Goal: Task Accomplishment & Management: Use online tool/utility

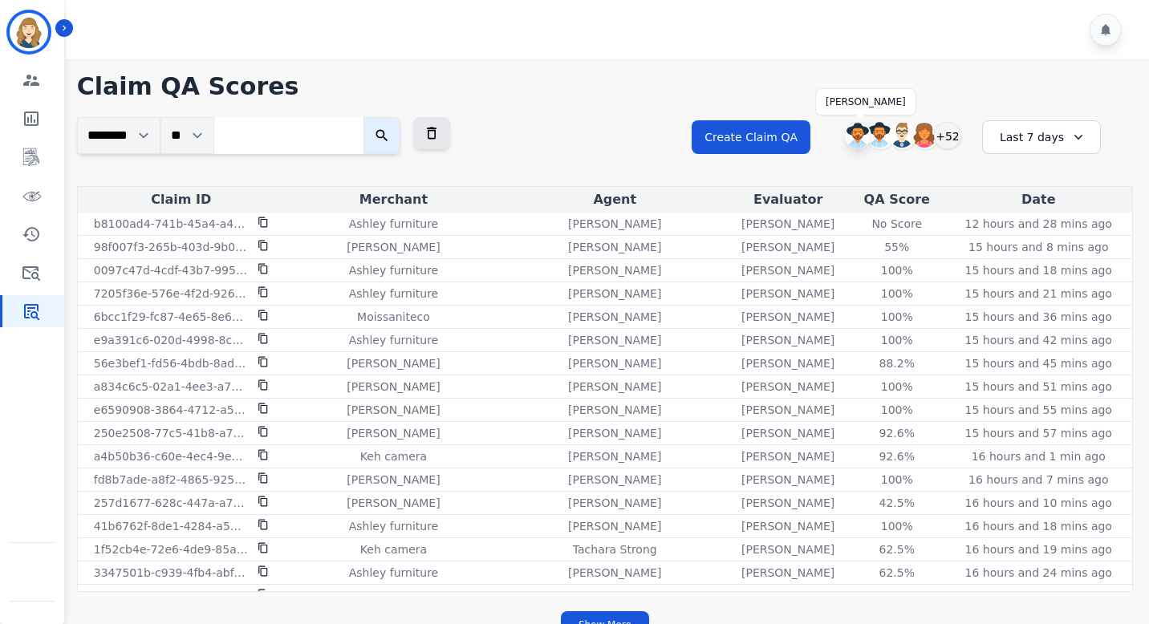
click at [855, 134] on img at bounding box center [858, 136] width 26 height 26
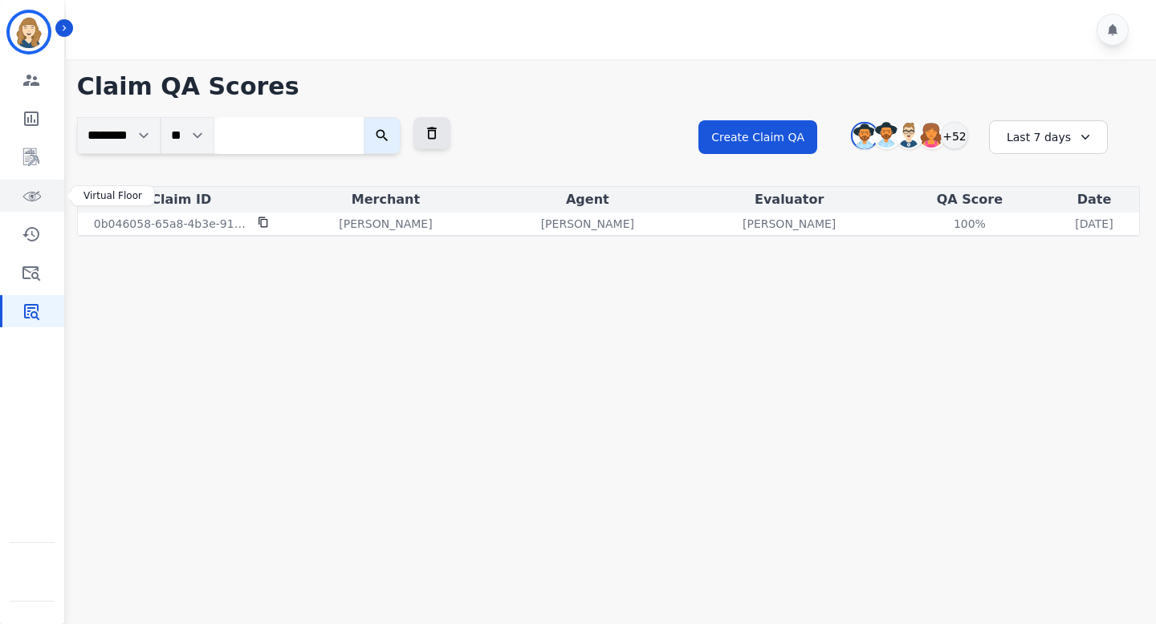
click at [43, 190] on link "Sidebar" at bounding box center [33, 196] width 62 height 32
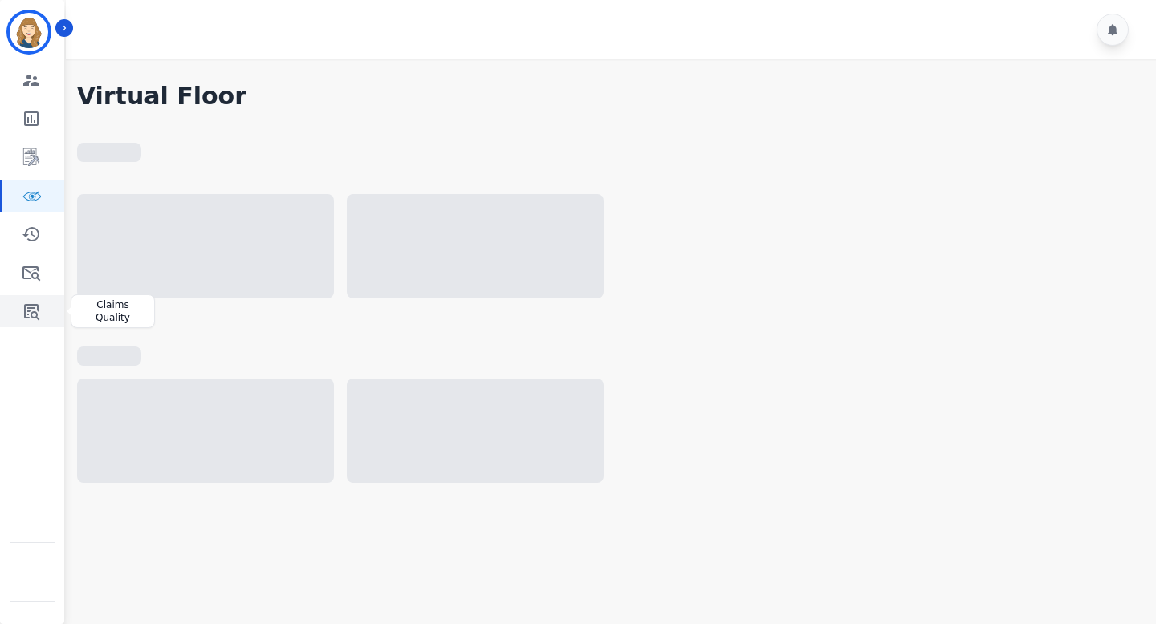
click at [35, 307] on icon "Sidebar" at bounding box center [31, 311] width 19 height 19
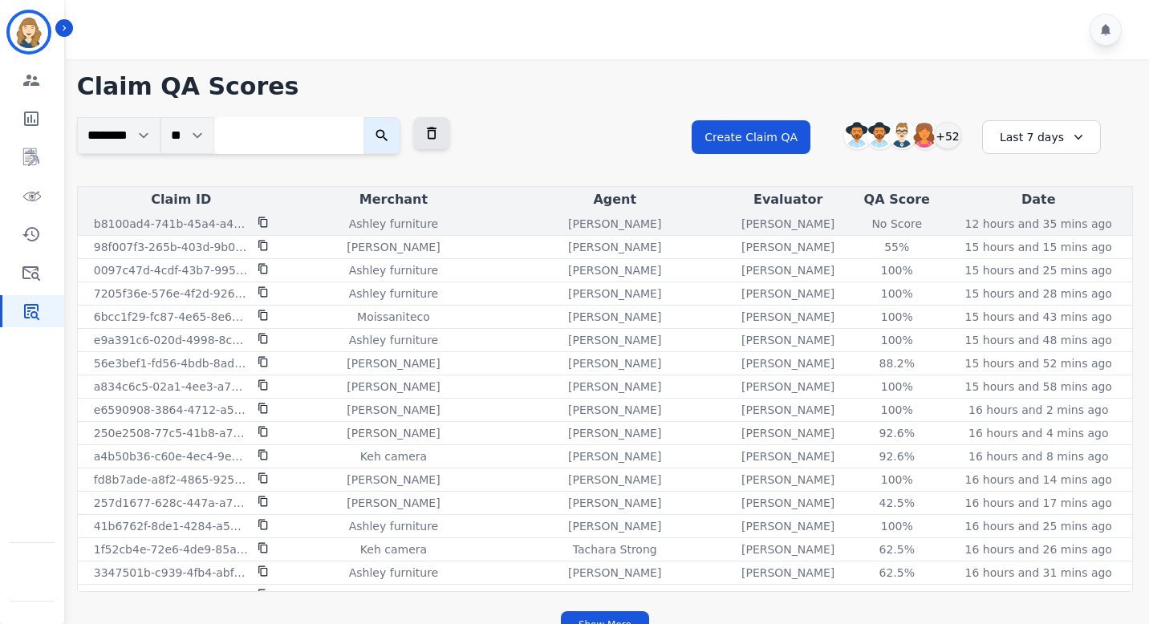
click at [888, 221] on div "No Score" at bounding box center [897, 224] width 72 height 16
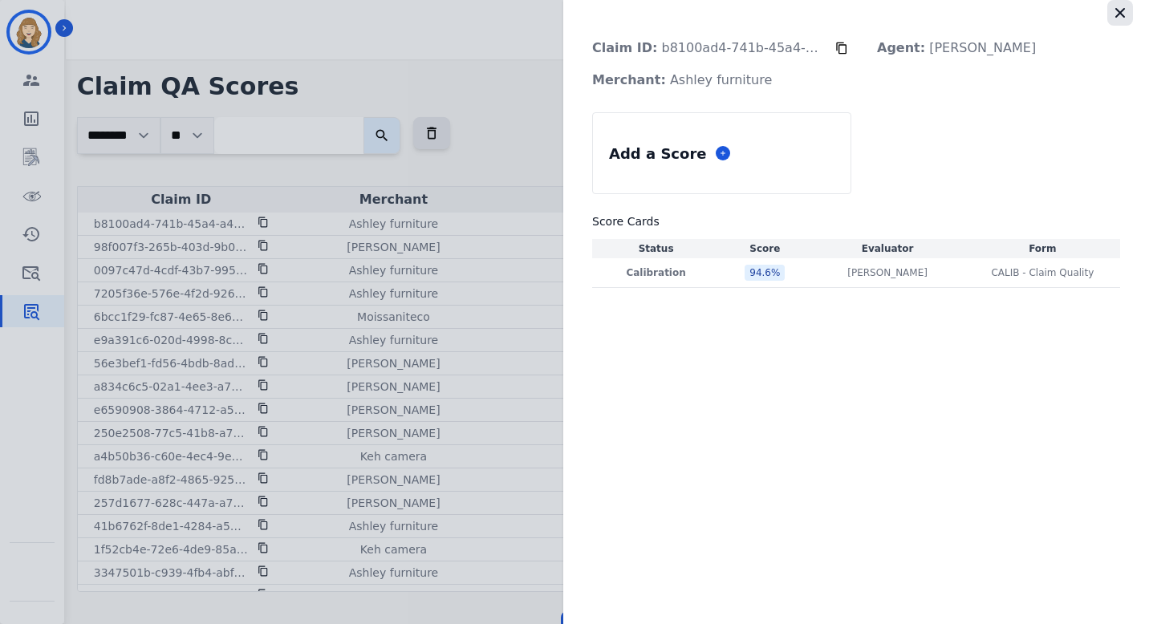
click at [1125, 18] on icon "button" at bounding box center [1120, 13] width 16 height 16
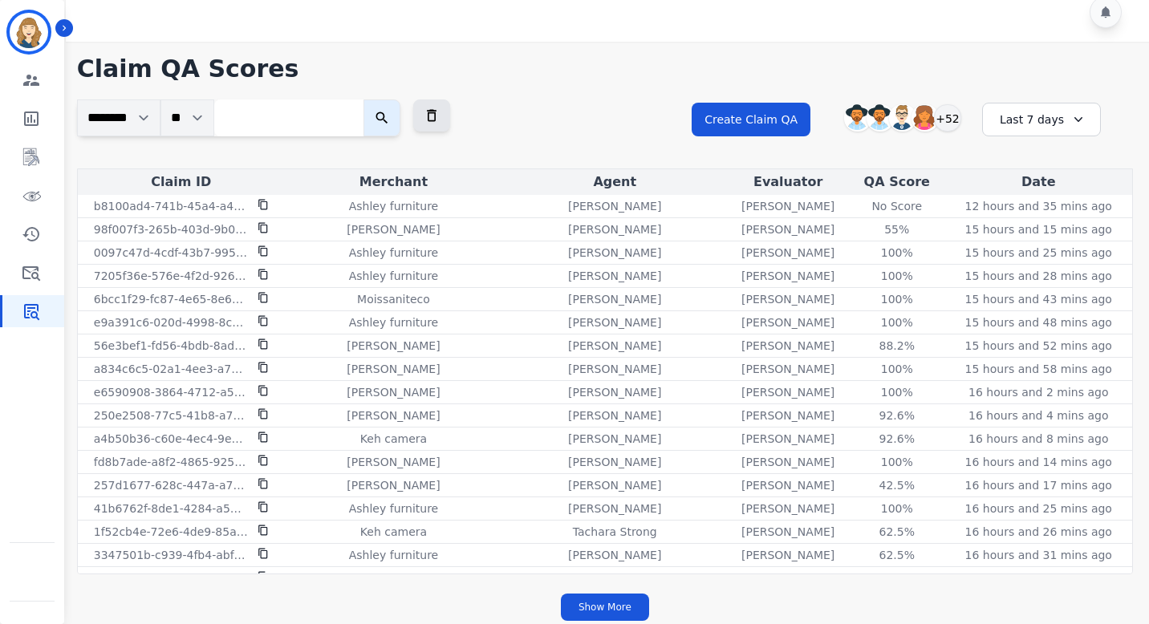
scroll to position [19, 0]
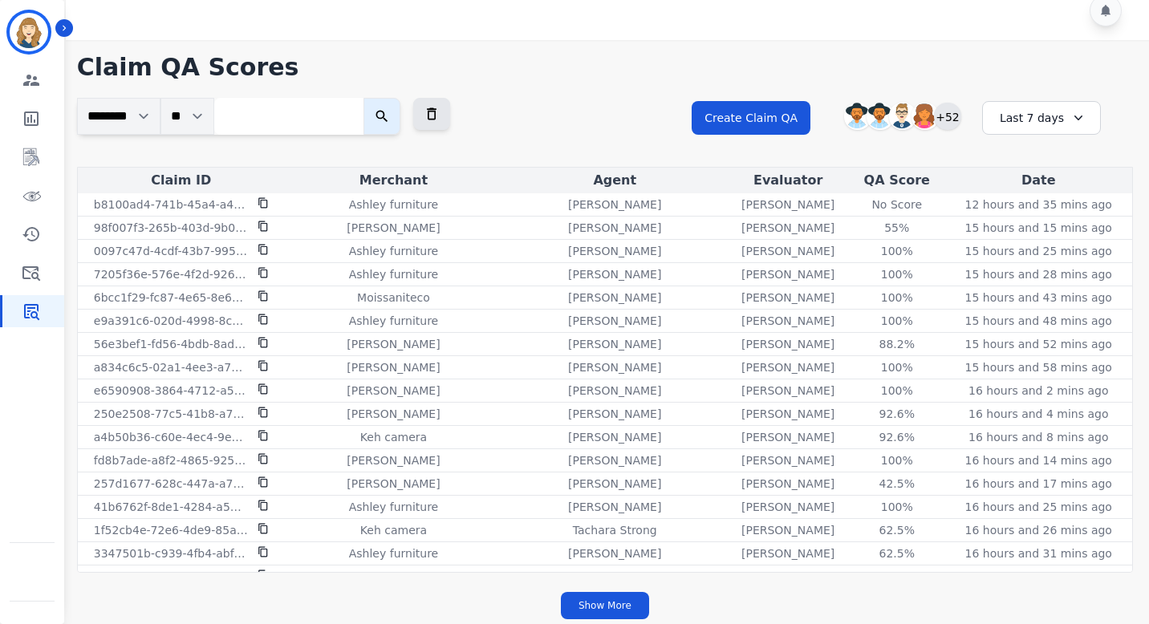
click at [945, 120] on div "+52" at bounding box center [947, 116] width 27 height 27
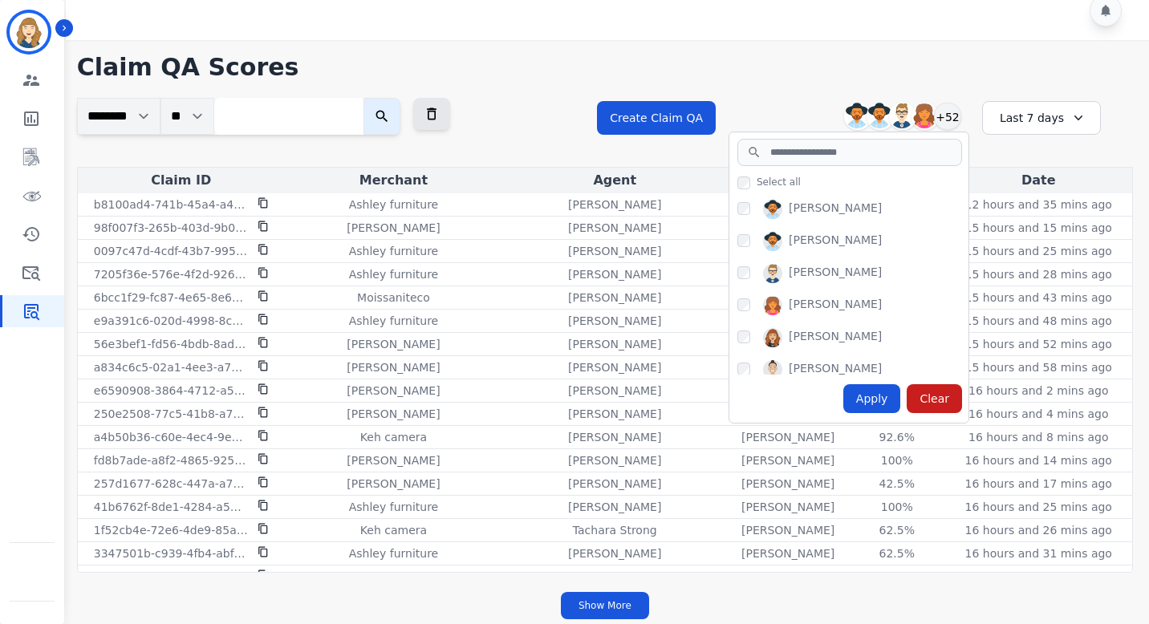
click at [834, 168] on div "Select all [PERSON_NAME] [PERSON_NAME] [PERSON_NAME] [PERSON_NAME] [PERSON_NAME…" at bounding box center [848, 294] width 239 height 257
click at [795, 153] on input "search" at bounding box center [849, 152] width 225 height 27
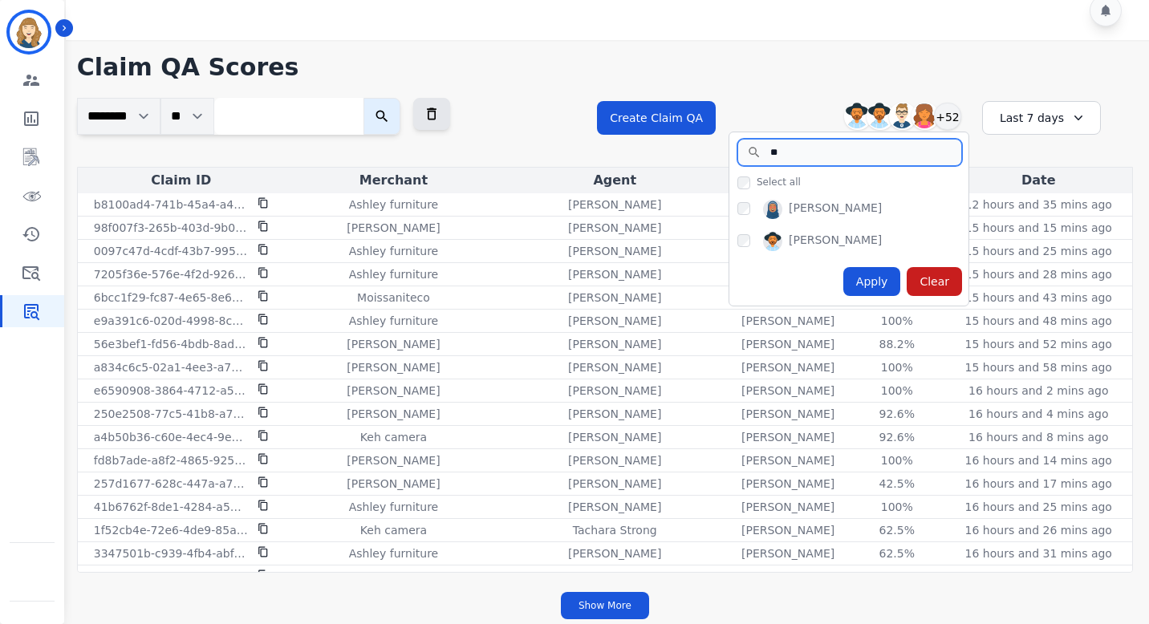
type input "*"
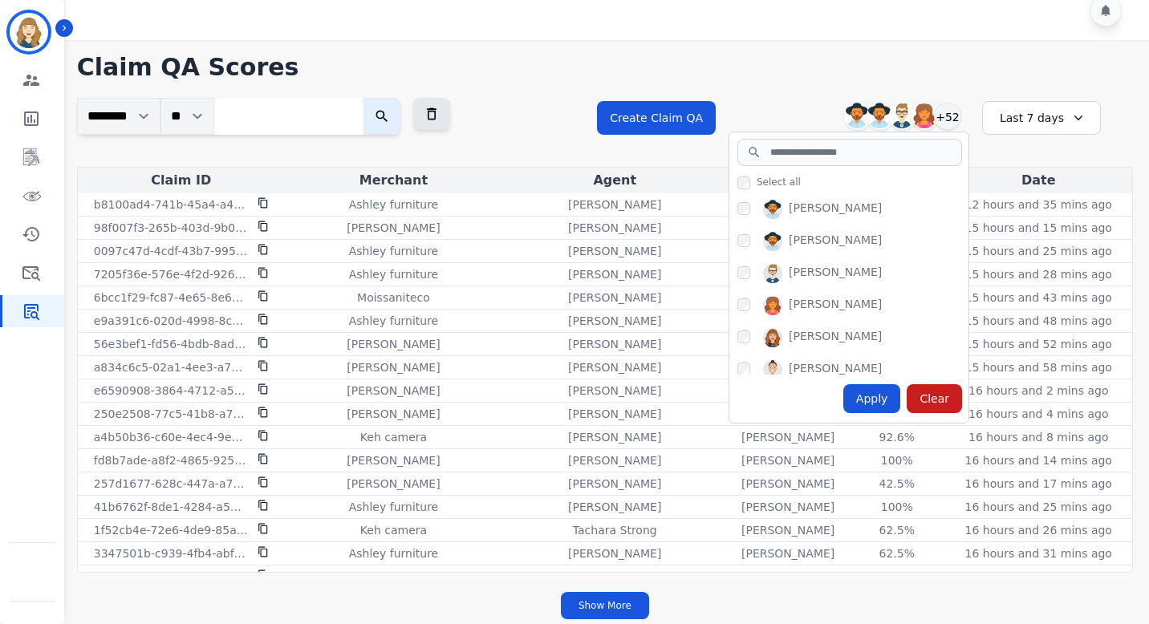
click at [741, 58] on h1 "Claim QA Scores" at bounding box center [605, 67] width 1056 height 29
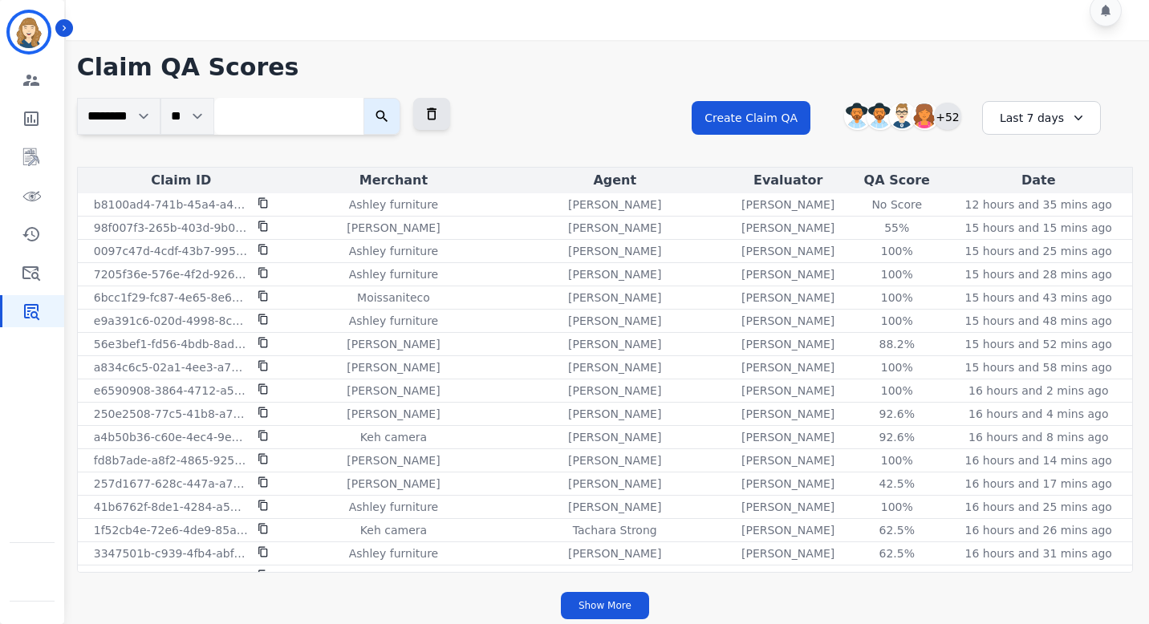
click at [951, 116] on div "+52" at bounding box center [947, 116] width 27 height 27
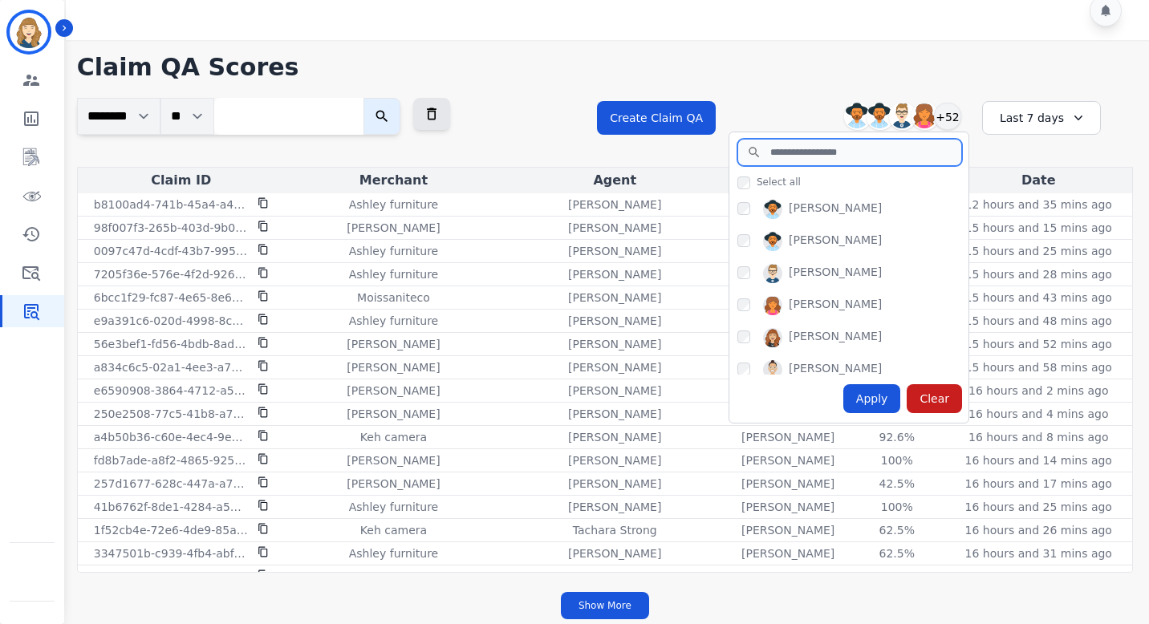
click at [864, 160] on input "search" at bounding box center [849, 152] width 225 height 27
type input "*"
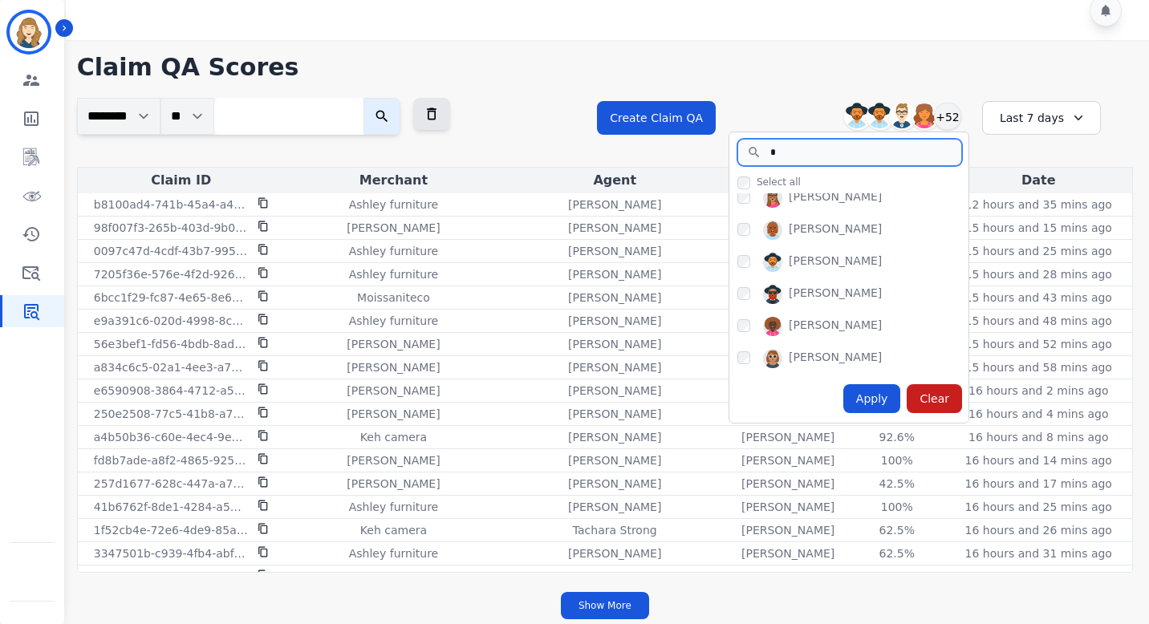
scroll to position [71, 0]
type input "*"
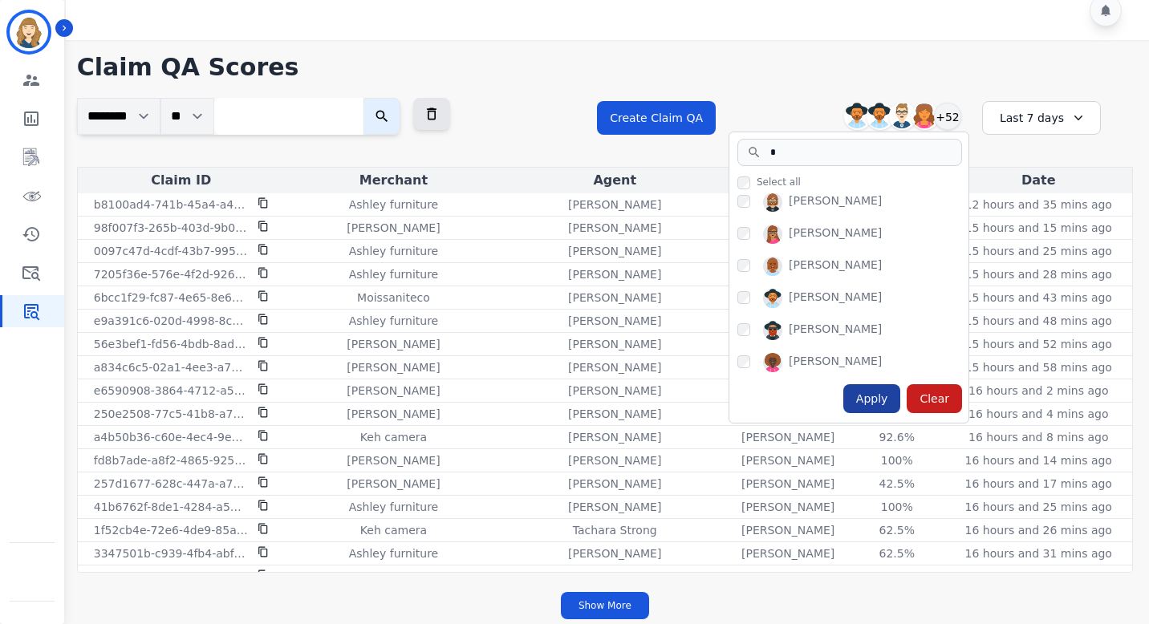
click at [880, 400] on div "Apply" at bounding box center [872, 398] width 58 height 29
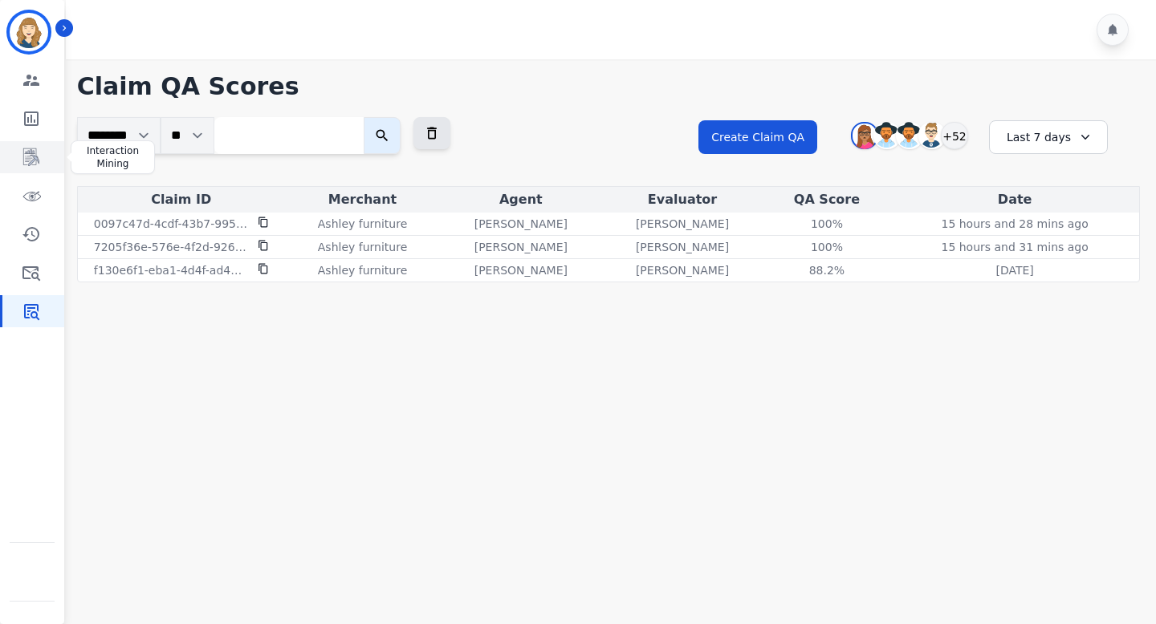
click at [32, 155] on icon "Sidebar" at bounding box center [32, 157] width 13 height 15
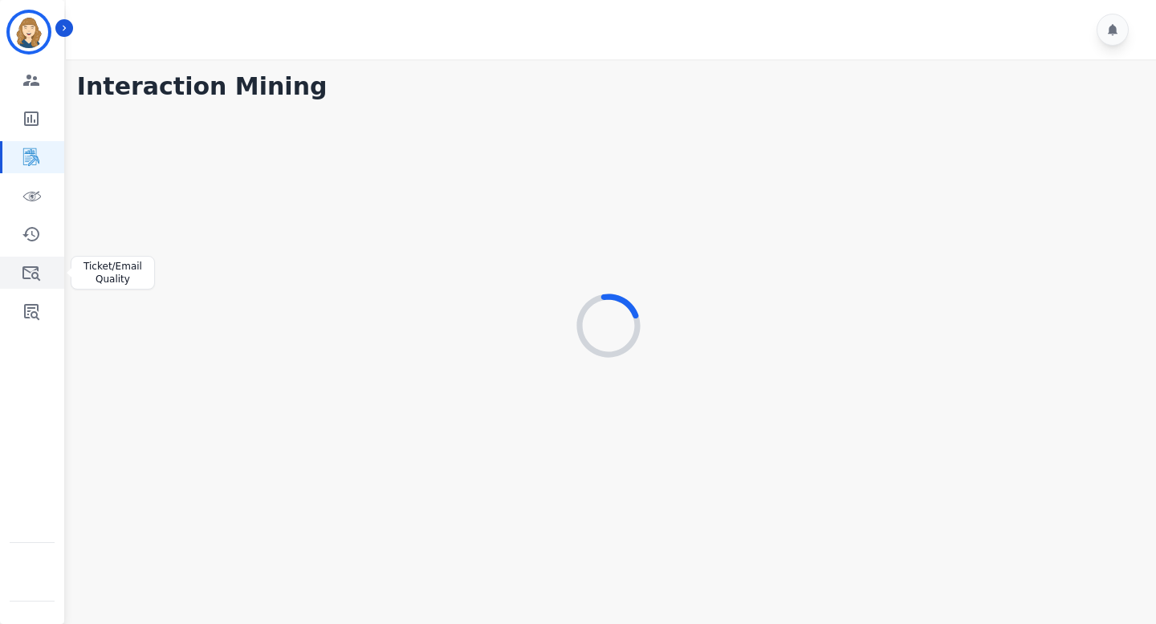
click at [31, 272] on icon "Sidebar" at bounding box center [31, 272] width 19 height 19
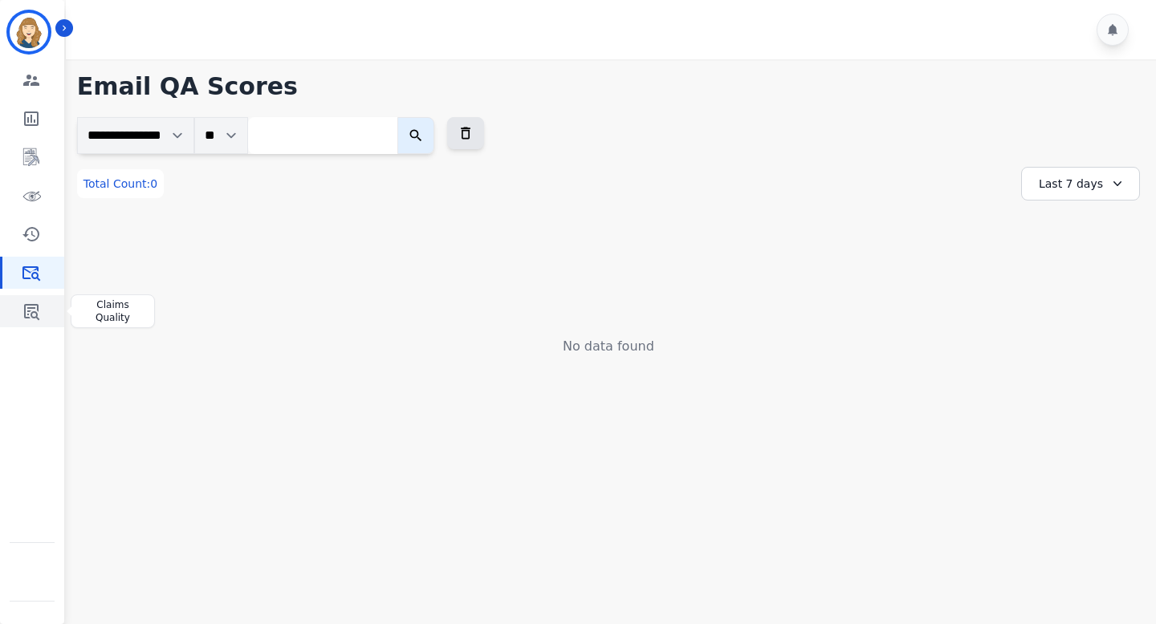
click at [36, 311] on icon "Sidebar" at bounding box center [31, 311] width 19 height 19
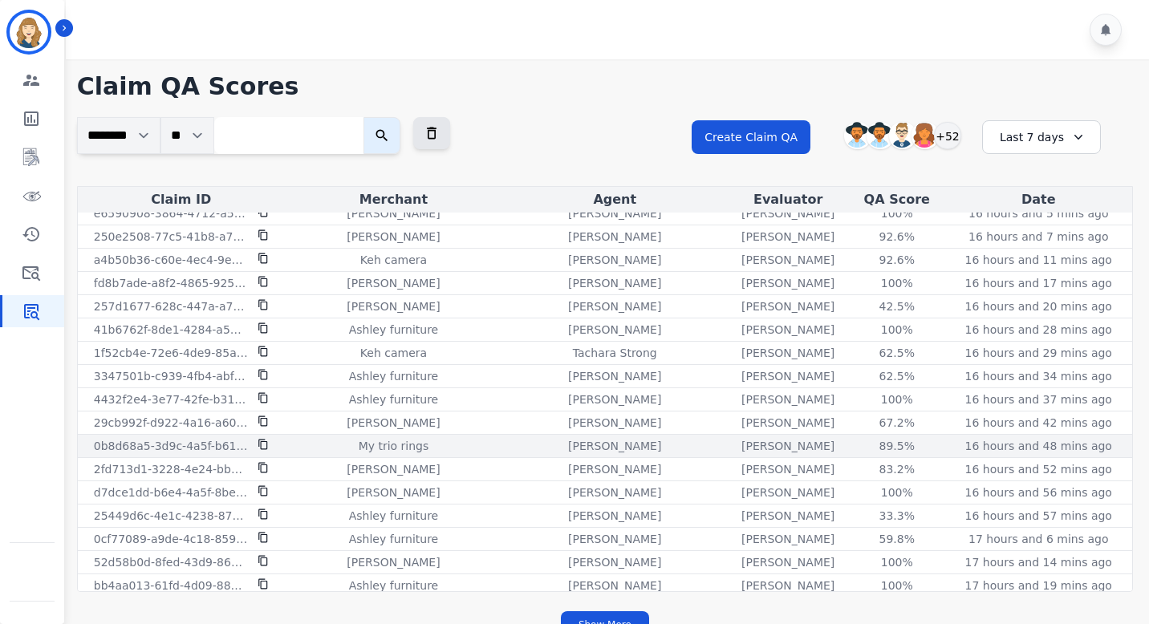
scroll to position [195, 0]
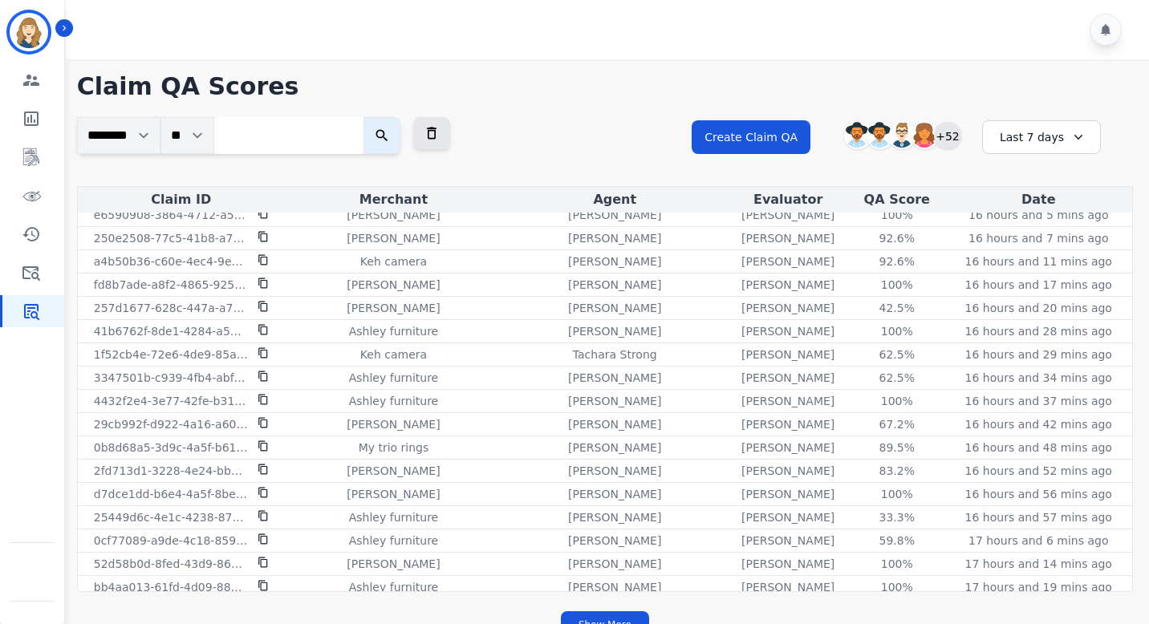
click at [951, 140] on div "+52" at bounding box center [947, 135] width 27 height 27
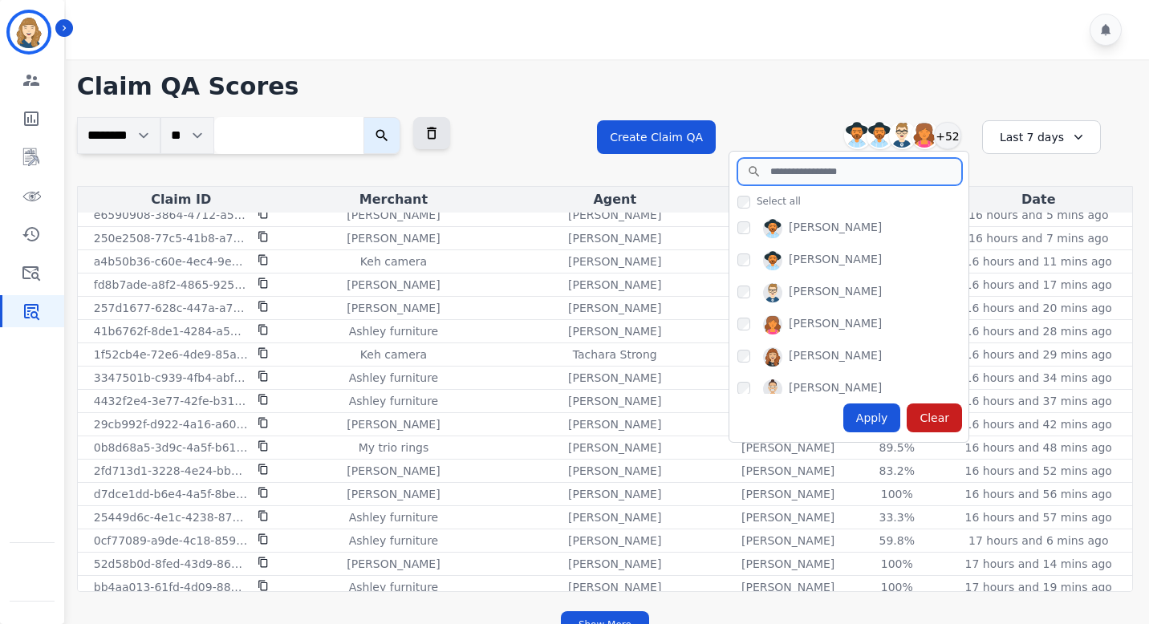
click at [862, 172] on input "search" at bounding box center [849, 171] width 225 height 27
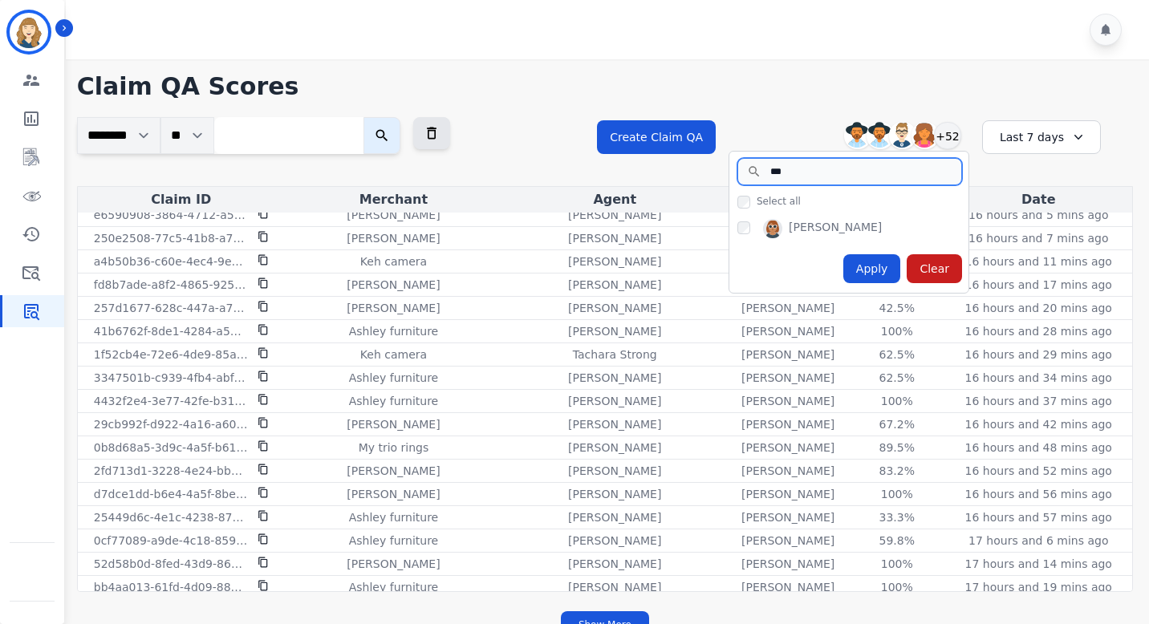
type input "***"
click at [878, 259] on div "Apply" at bounding box center [872, 268] width 58 height 29
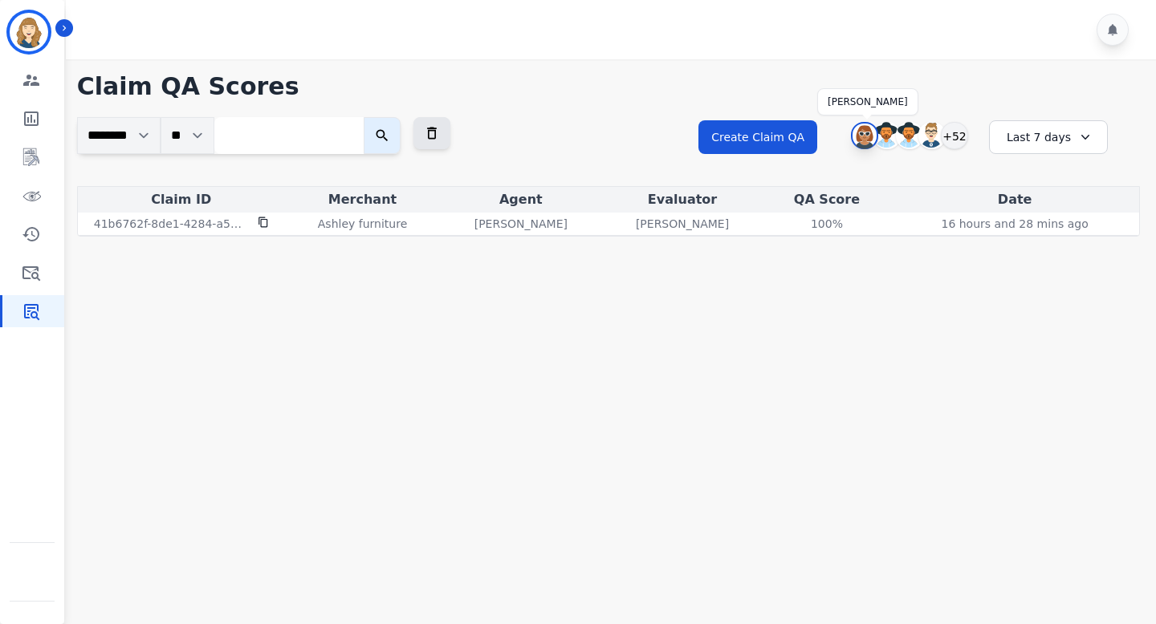
click at [862, 135] on img at bounding box center [864, 137] width 24 height 26
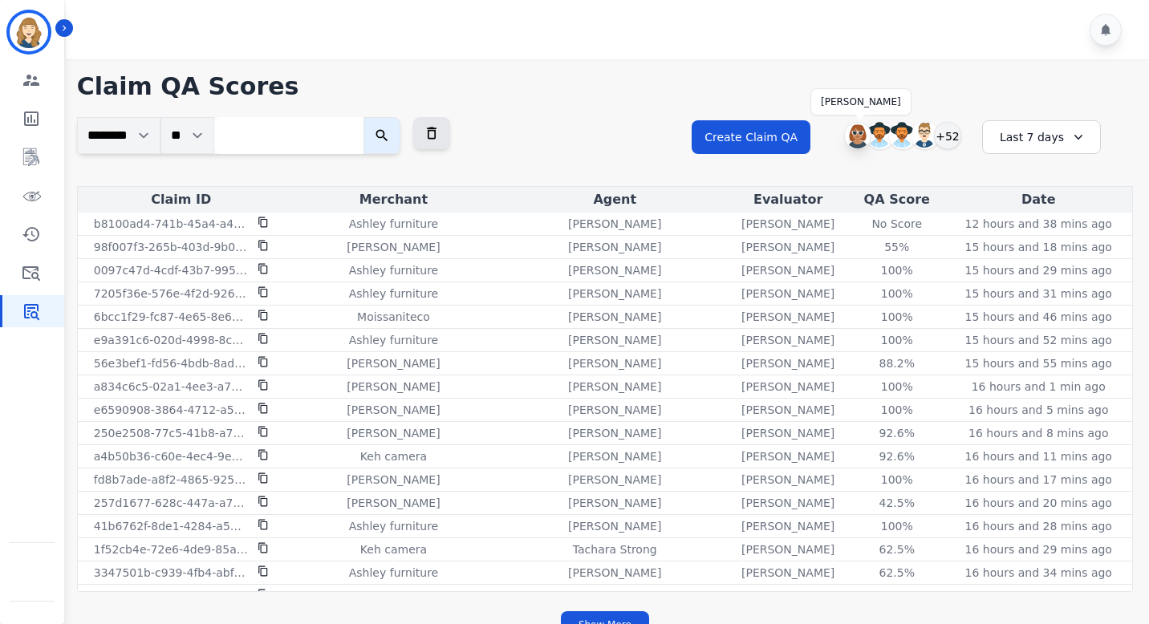
click at [855, 141] on img at bounding box center [858, 136] width 26 height 26
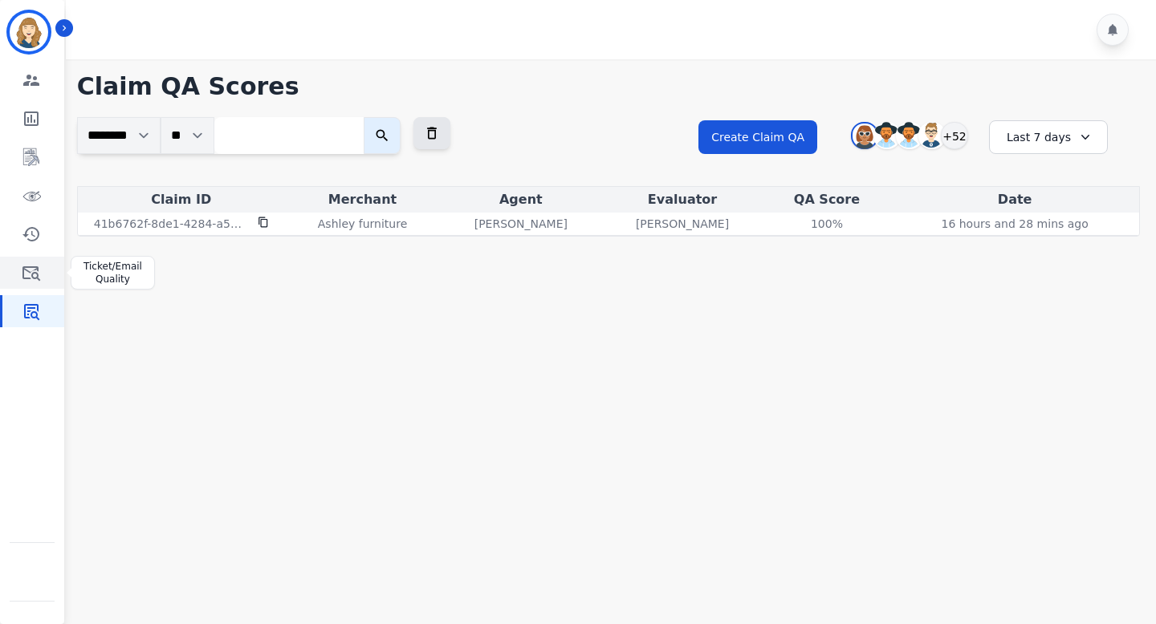
click at [29, 270] on icon "Sidebar" at bounding box center [31, 272] width 19 height 19
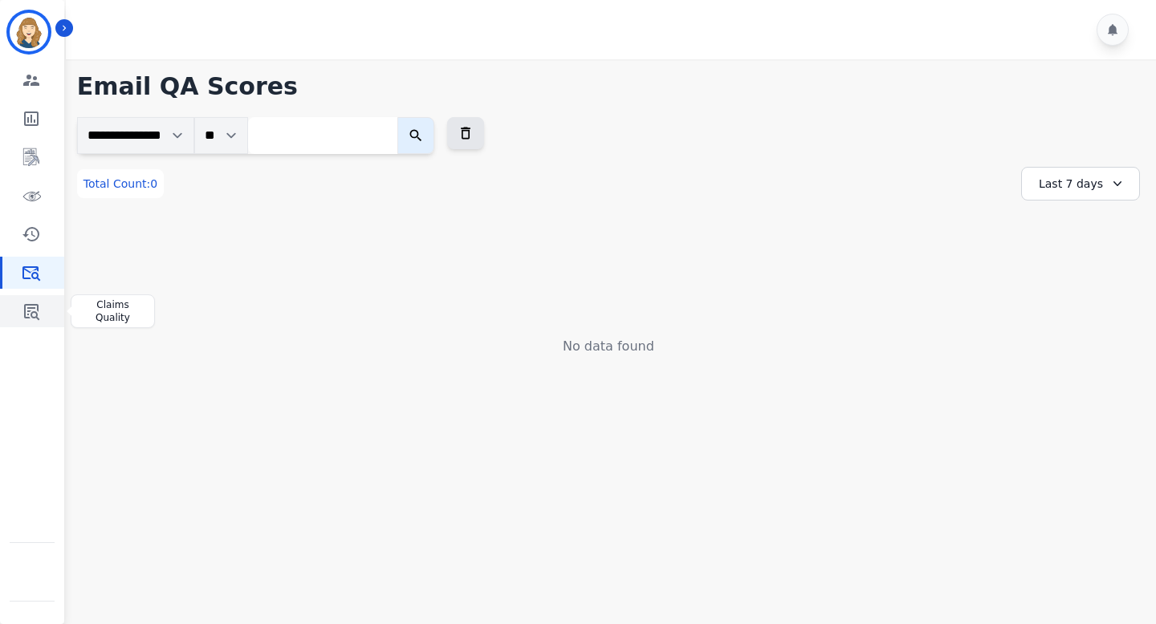
click at [28, 315] on icon "Sidebar" at bounding box center [31, 311] width 19 height 19
